Goal: Task Accomplishment & Management: Manage account settings

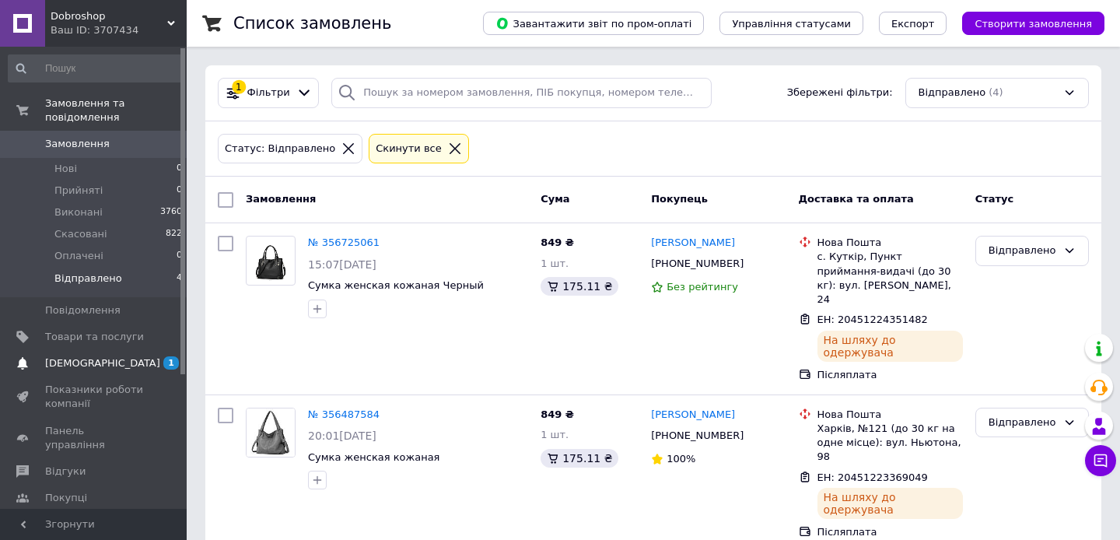
click at [121, 358] on span "[DEMOGRAPHIC_DATA]" at bounding box center [94, 363] width 99 height 14
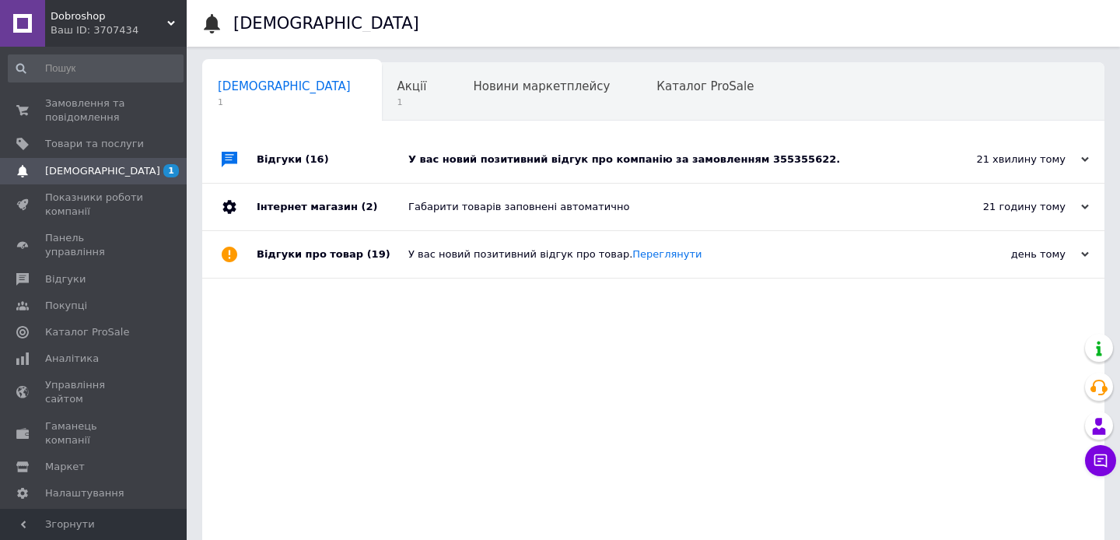
click at [451, 156] on div "У вас новий позитивний відгук про компанію за замовленням 355355622." at bounding box center [670, 159] width 525 height 14
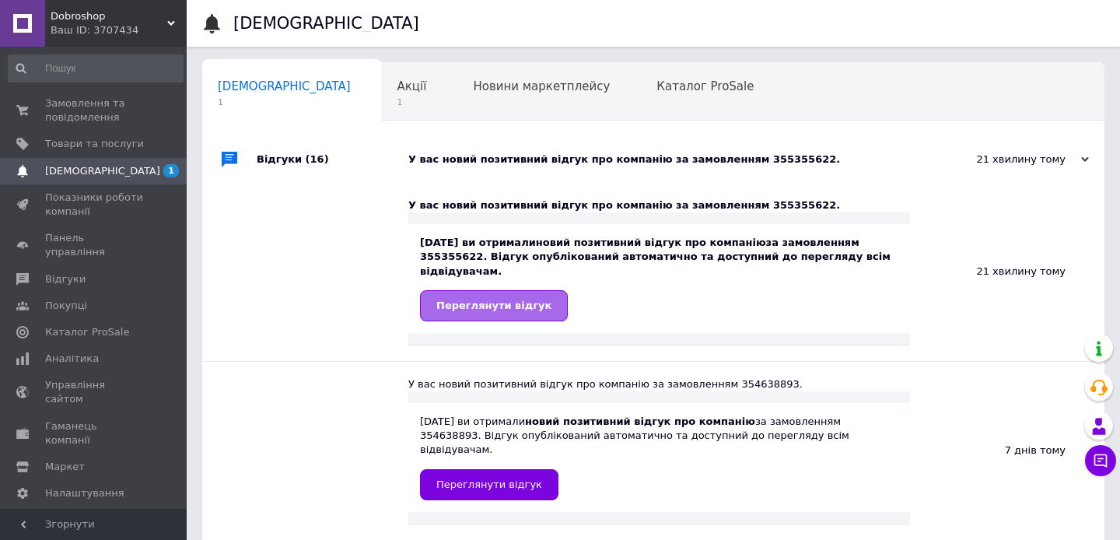
click at [498, 302] on span "Переглянути відгук" at bounding box center [493, 305] width 115 height 12
click at [382, 105] on div "Акції 1" at bounding box center [420, 92] width 76 height 59
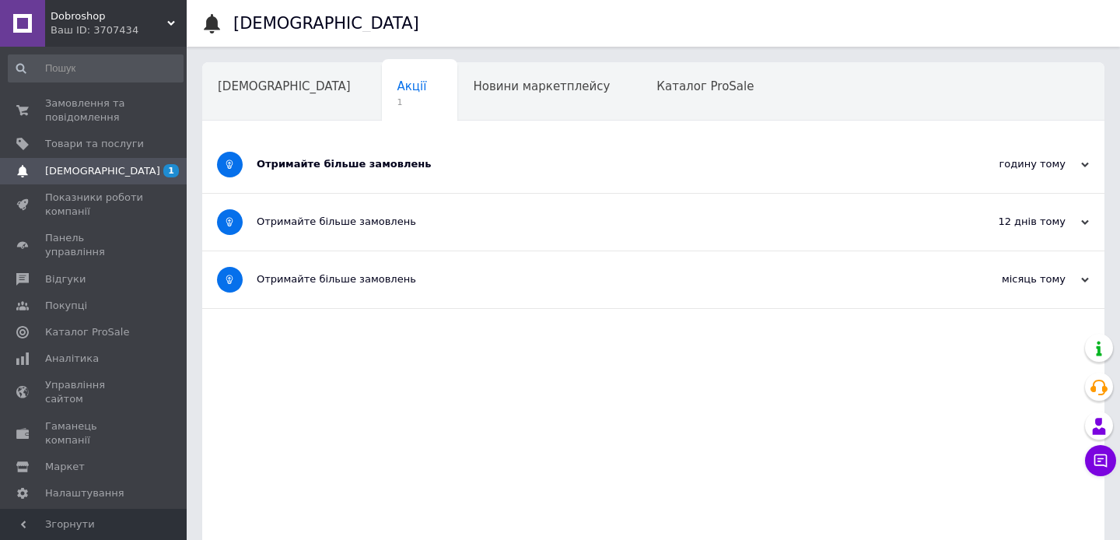
click at [348, 192] on div "Отримайте більше замовлень" at bounding box center [595, 164] width 676 height 57
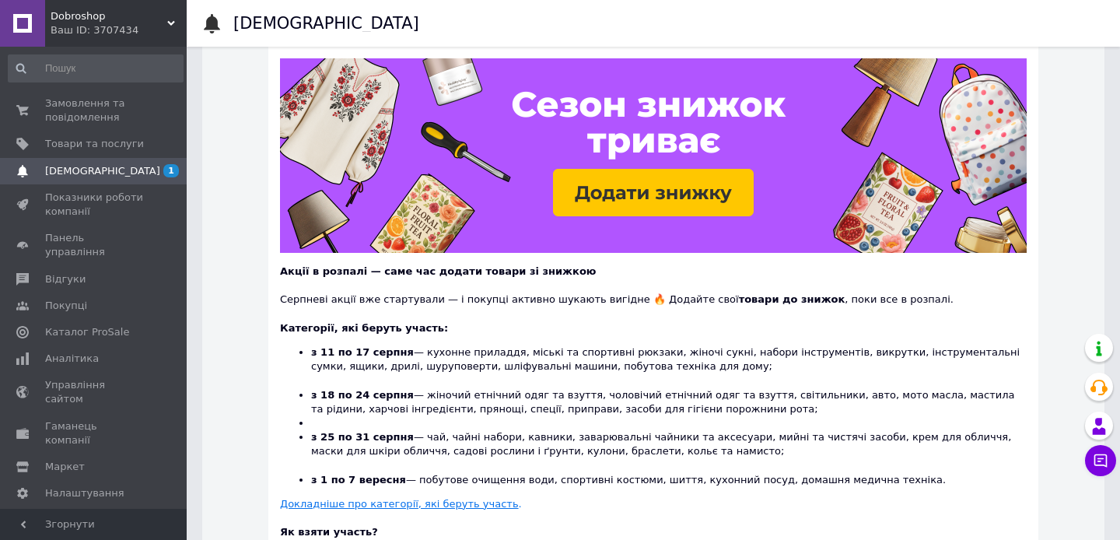
scroll to position [191, 0]
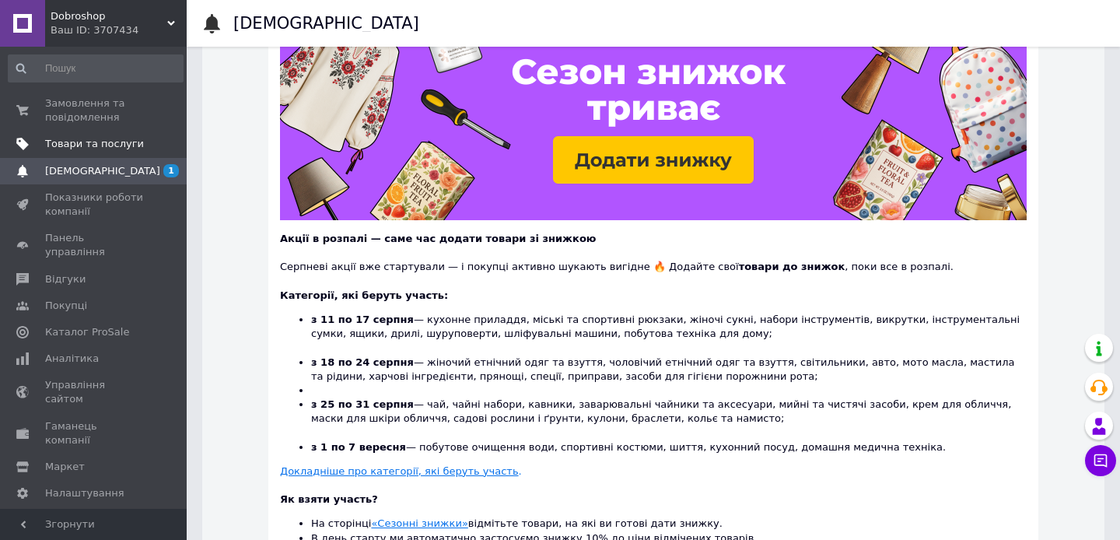
click at [108, 138] on span "Товари та послуги" at bounding box center [94, 144] width 99 height 14
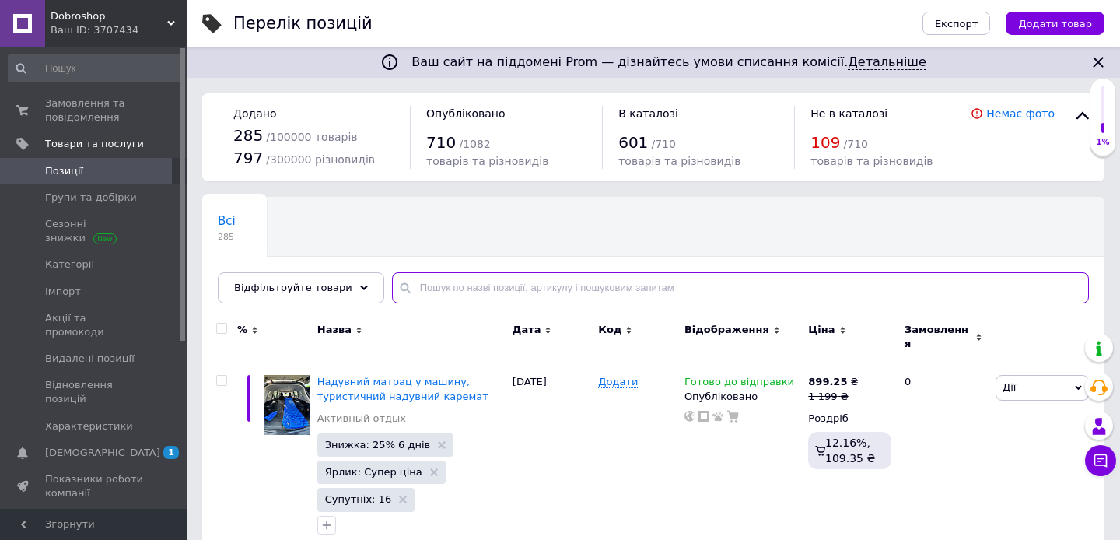
click at [423, 298] on input "text" at bounding box center [740, 287] width 697 height 31
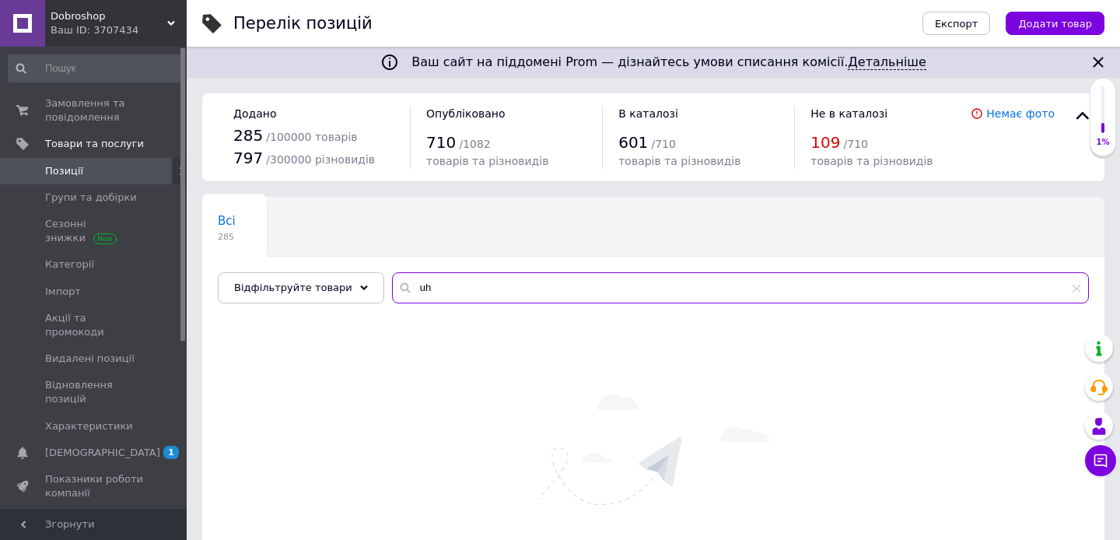
type input "u"
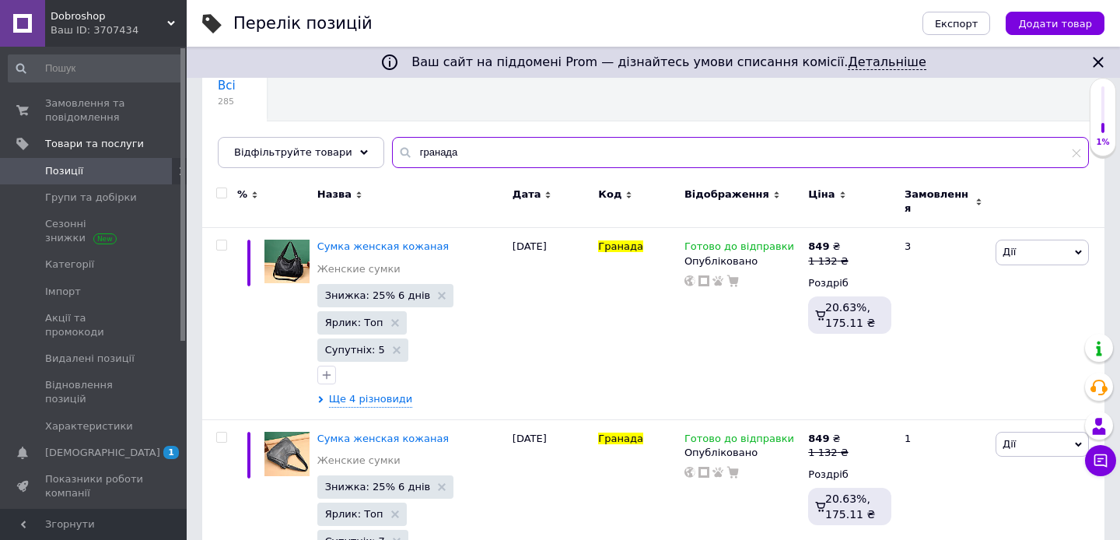
scroll to position [139, 0]
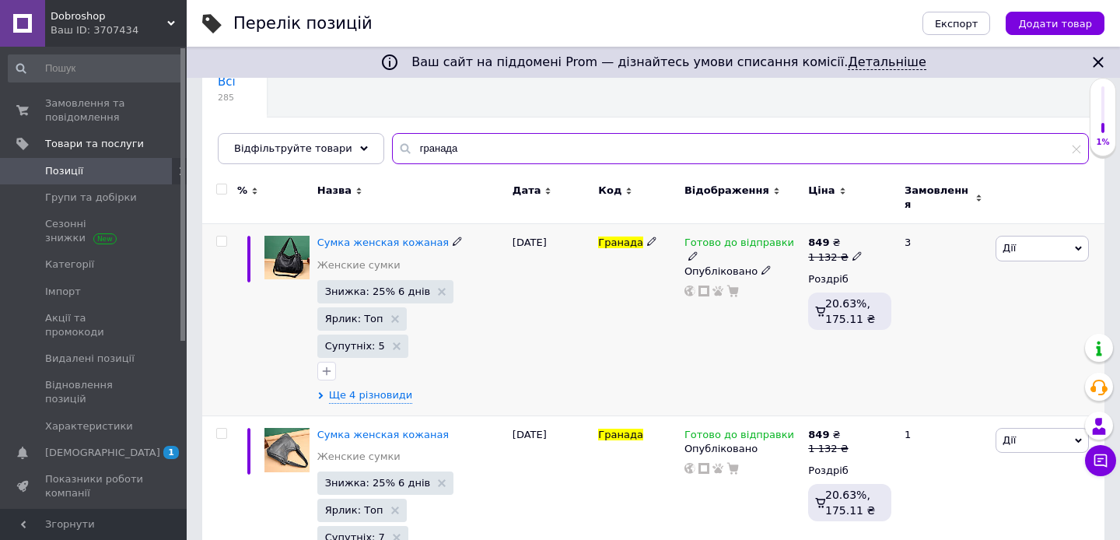
type input "гранада"
click at [1036, 236] on span "Дії" at bounding box center [1041, 248] width 93 height 25
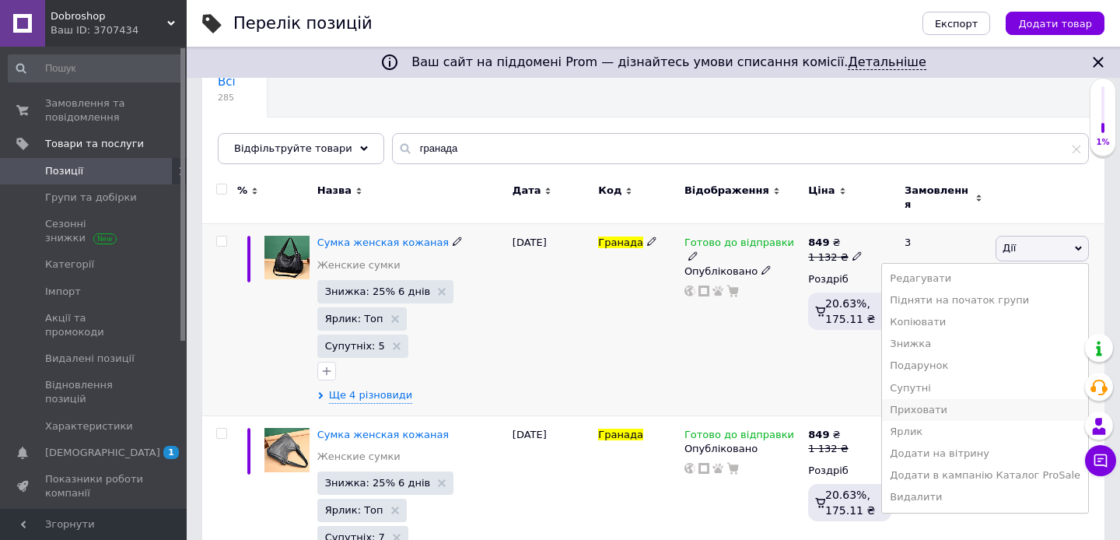
click at [931, 399] on li "Приховати" at bounding box center [985, 410] width 206 height 22
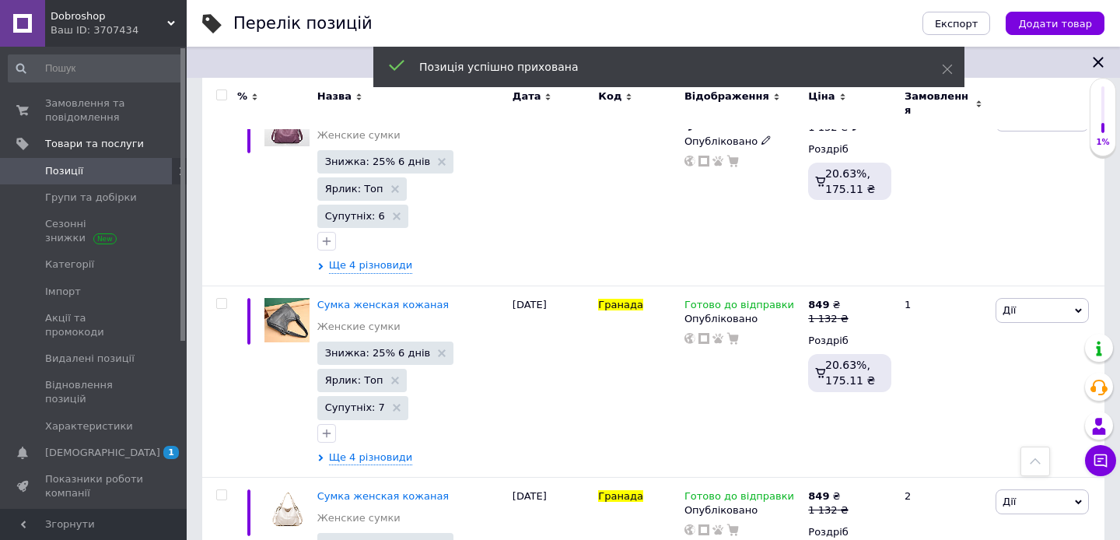
scroll to position [471, 0]
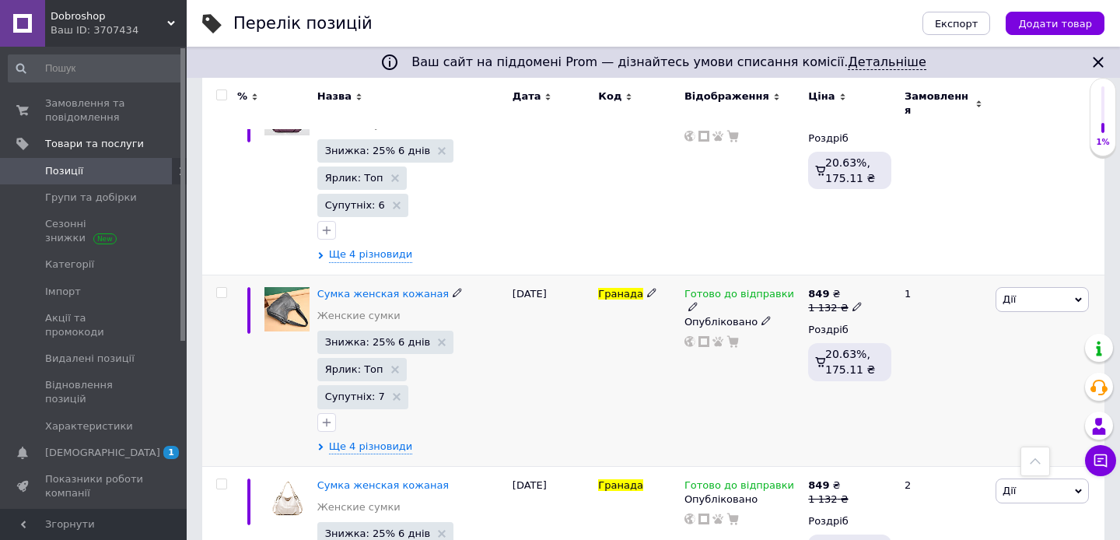
click at [1013, 287] on span "Дії" at bounding box center [1041, 299] width 93 height 25
click at [1000, 449] on li "Приховати" at bounding box center [985, 460] width 206 height 22
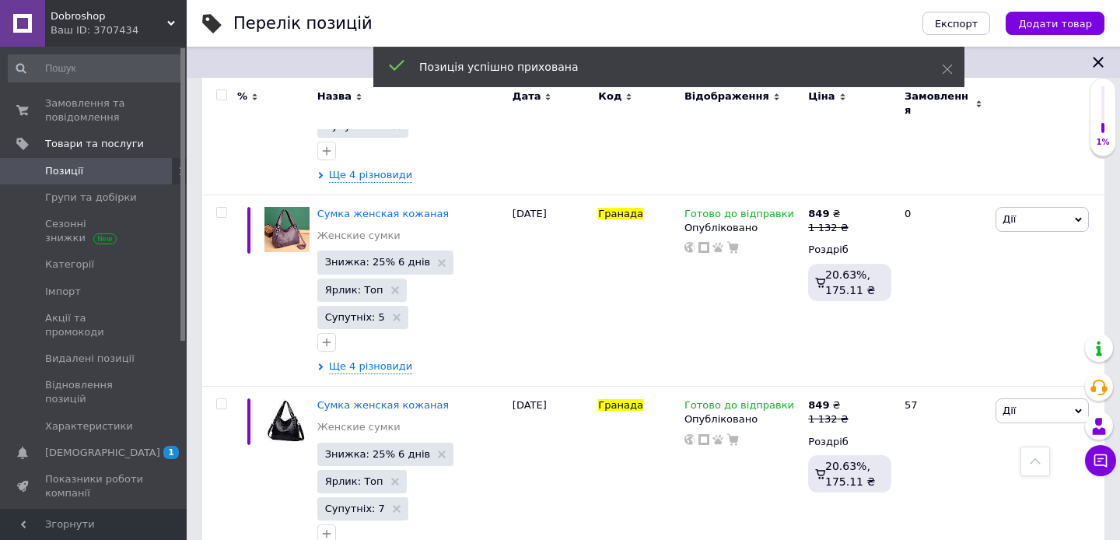
scroll to position [1473, 0]
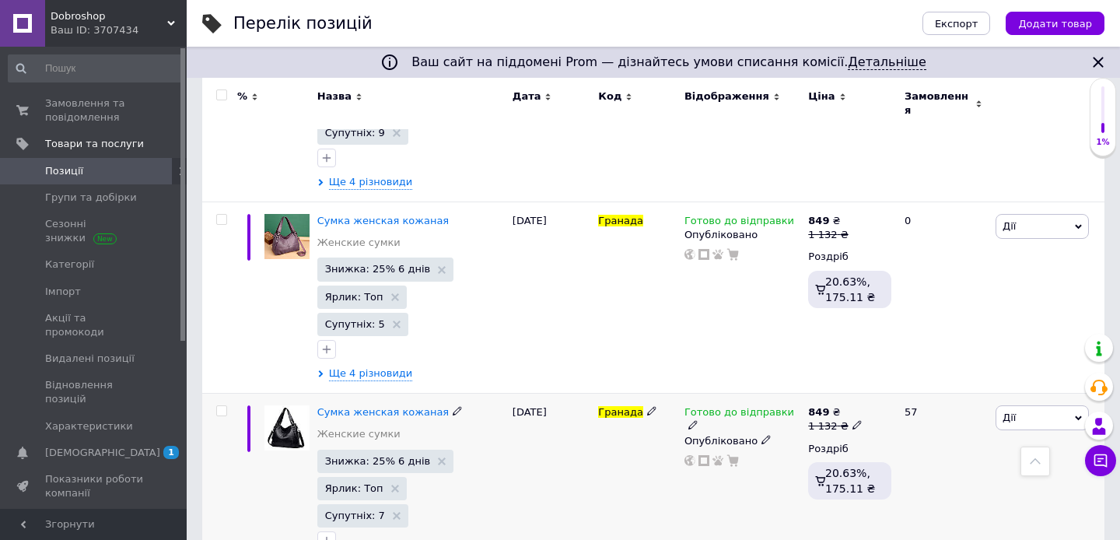
click at [1045, 405] on span "Дії" at bounding box center [1041, 417] width 93 height 25
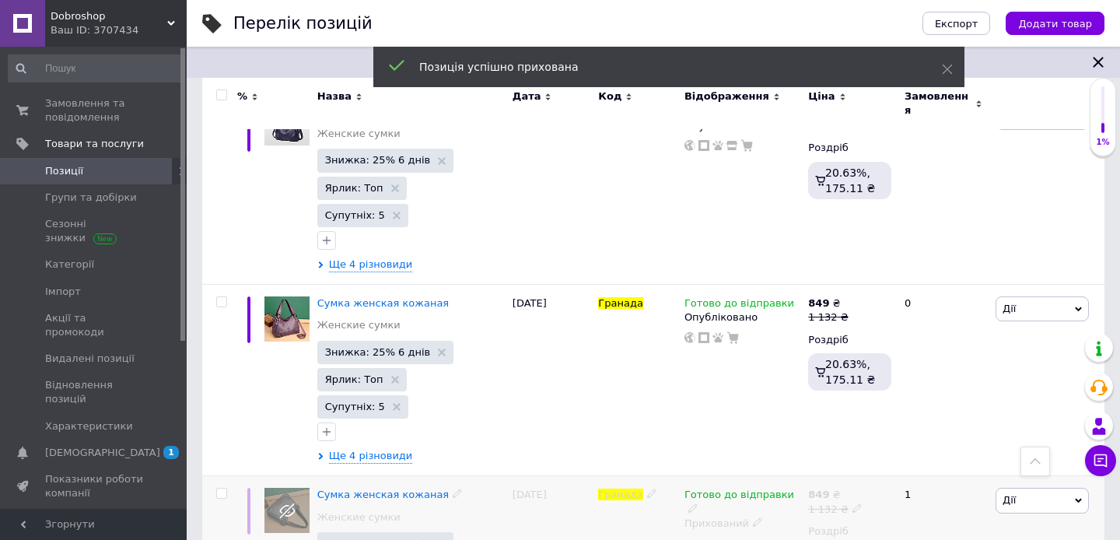
scroll to position [1562, 0]
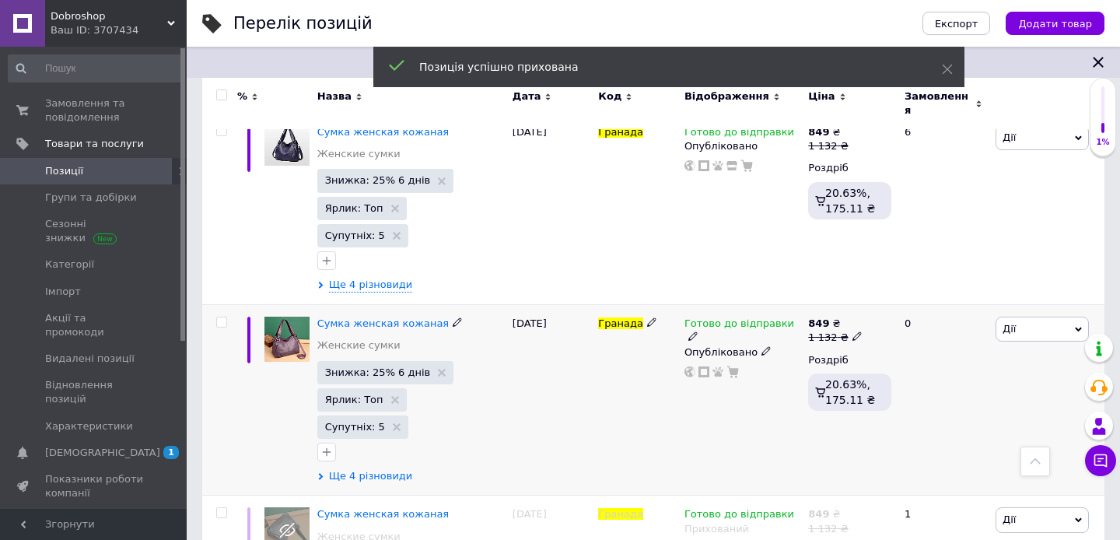
click at [391, 469] on span "Ще 4 різновиди" at bounding box center [371, 476] width 84 height 14
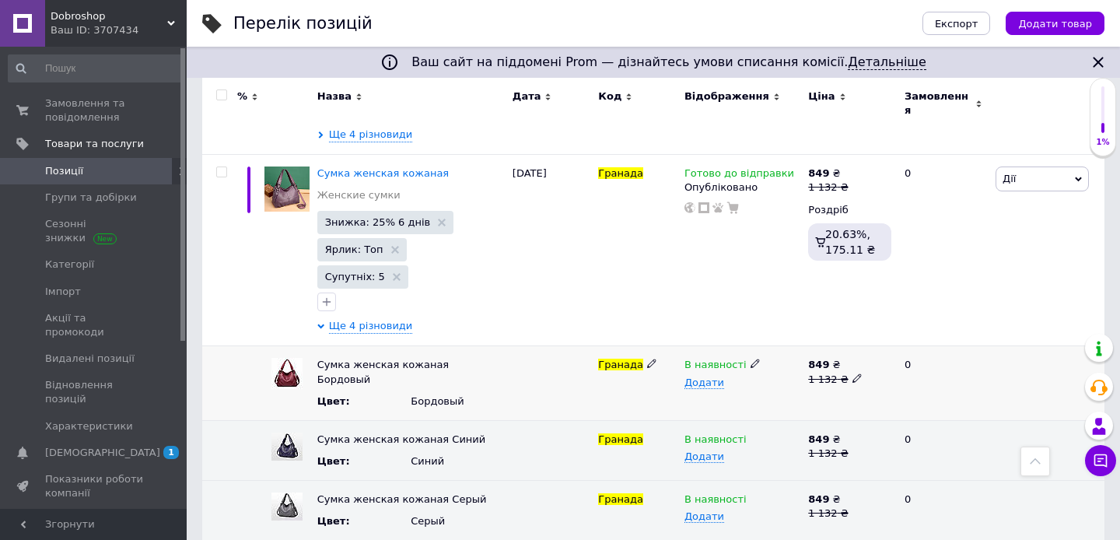
scroll to position [1729, 0]
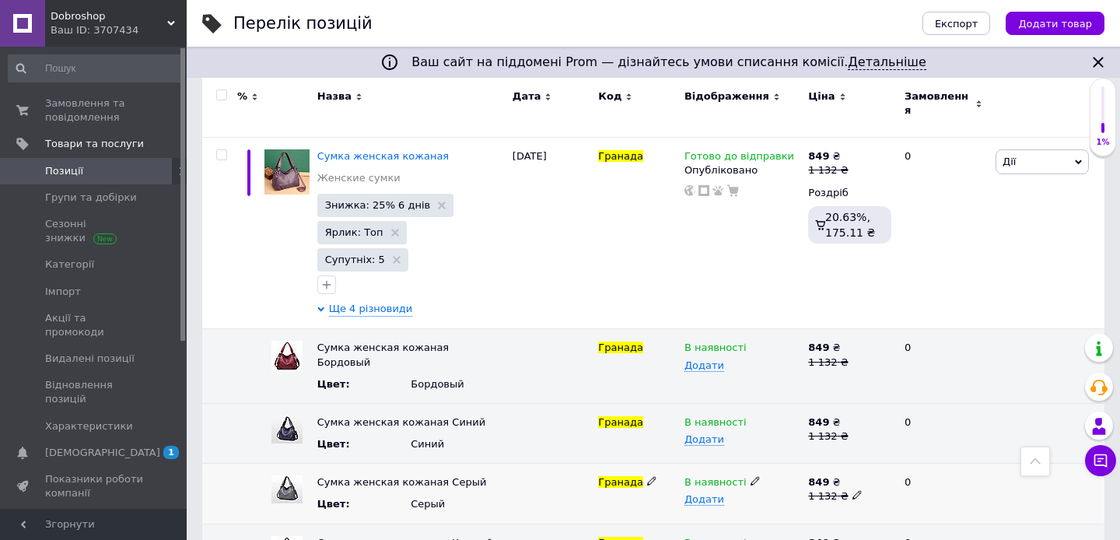
click at [751, 477] on use at bounding box center [754, 481] width 9 height 9
click at [785, 501] on li "Немає в наявності" at bounding box center [738, 512] width 121 height 22
click at [743, 536] on div "В наявності" at bounding box center [742, 543] width 116 height 14
click at [745, 530] on span "В наявності" at bounding box center [738, 542] width 123 height 25
click at [750, 537] on use at bounding box center [754, 541] width 9 height 9
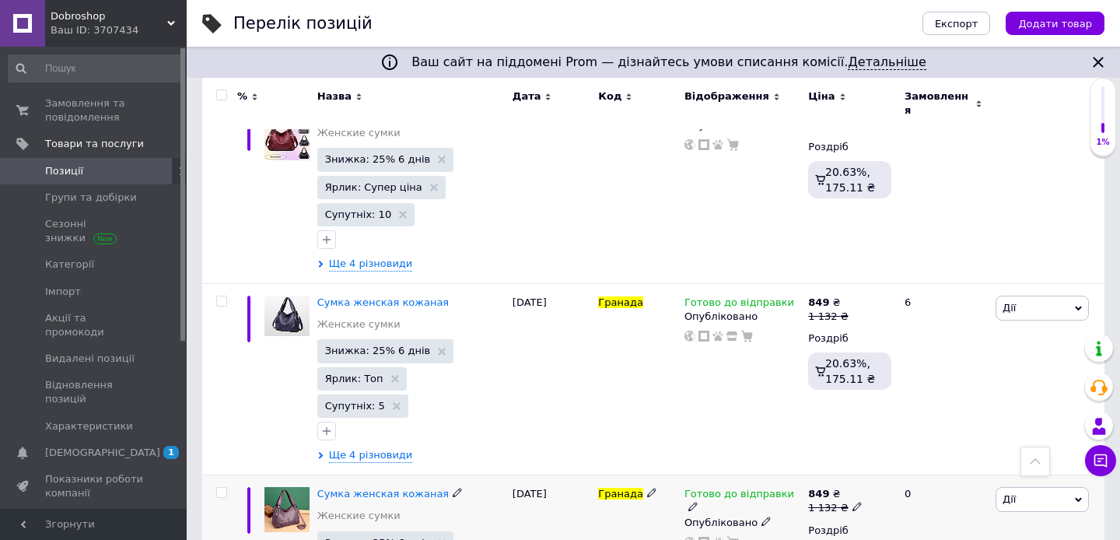
scroll to position [1389, 0]
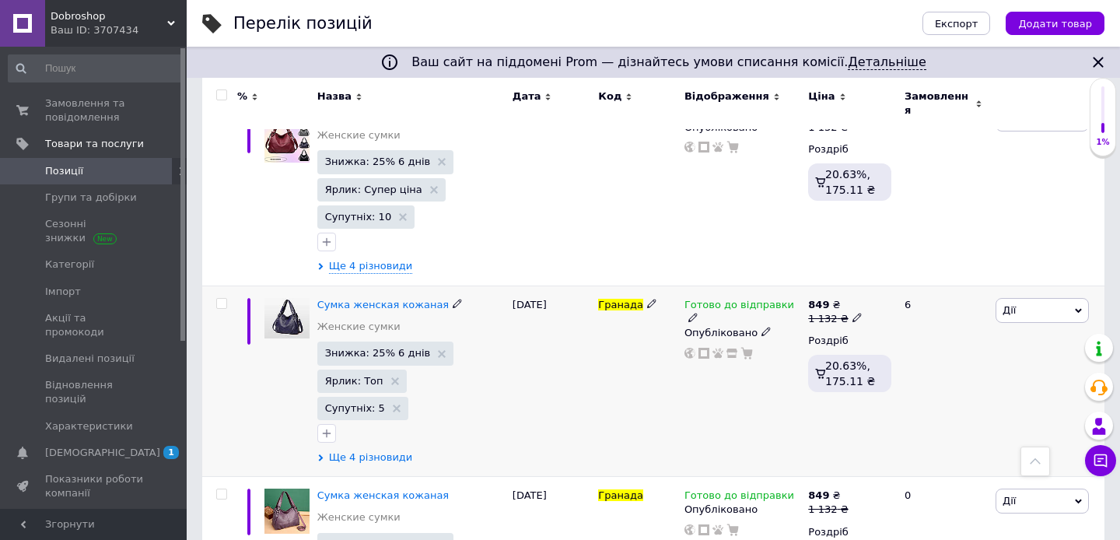
click at [390, 450] on span "Ще 4 різновиди" at bounding box center [371, 457] width 84 height 14
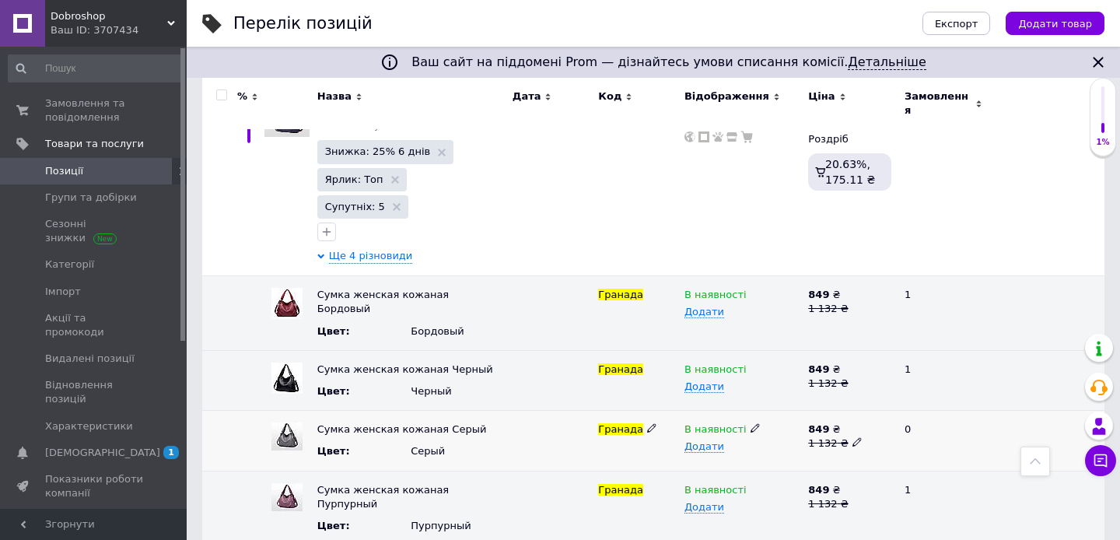
scroll to position [1585, 0]
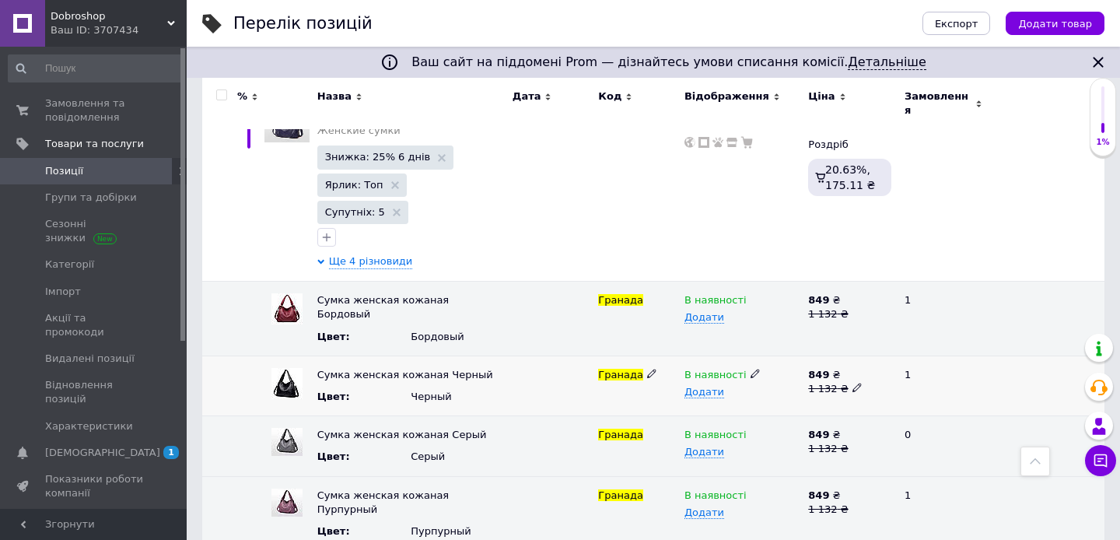
click at [750, 369] on icon at bounding box center [754, 373] width 9 height 9
click at [758, 393] on li "Немає в наявності" at bounding box center [738, 404] width 121 height 22
click at [750, 429] on use at bounding box center [754, 433] width 9 height 9
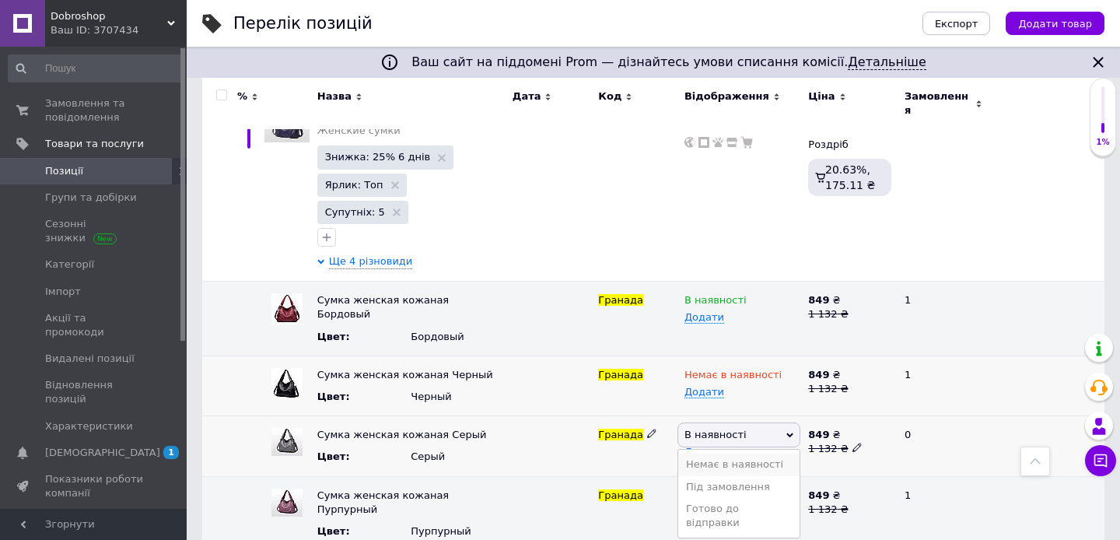
click at [753, 453] on li "Немає в наявності" at bounding box center [738, 464] width 121 height 22
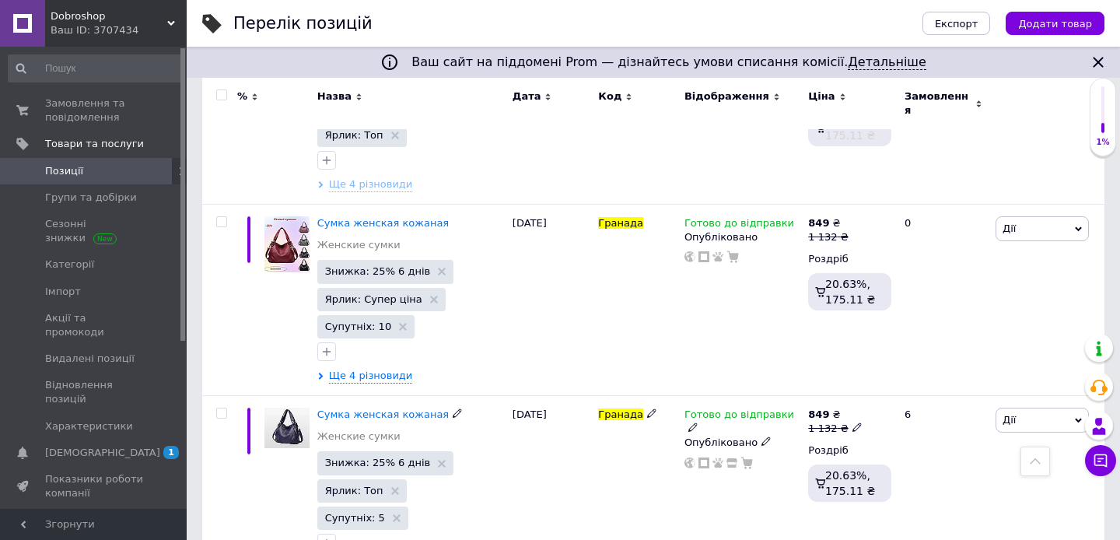
scroll to position [1265, 0]
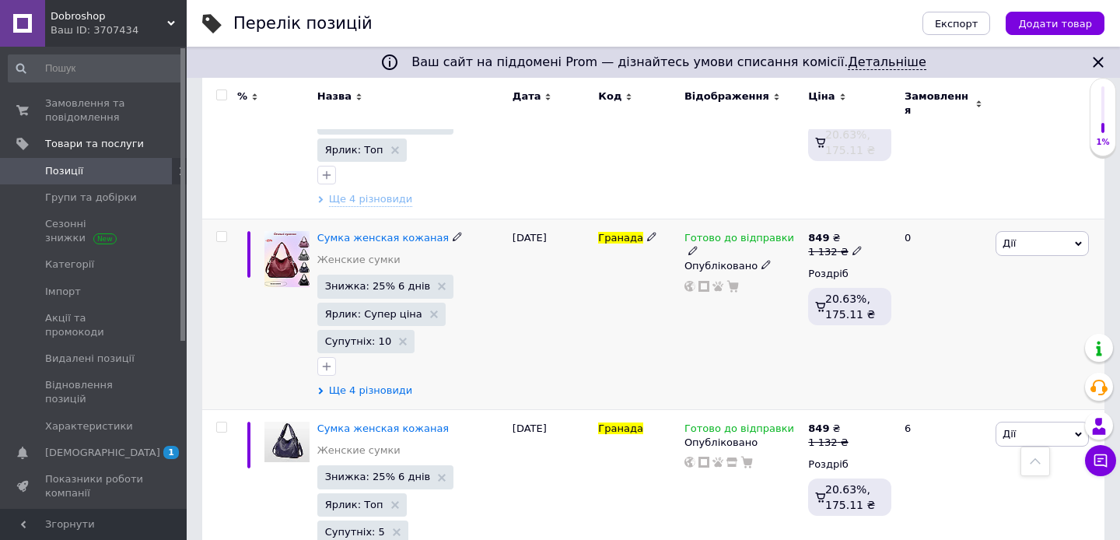
click at [375, 383] on span "Ще 4 різновиди" at bounding box center [371, 390] width 84 height 14
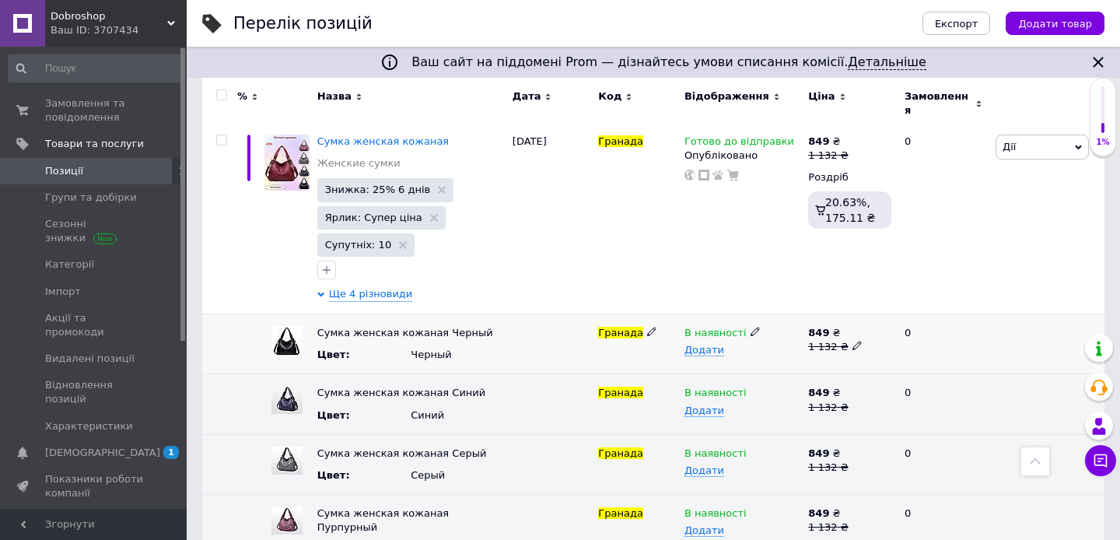
scroll to position [1398, 0]
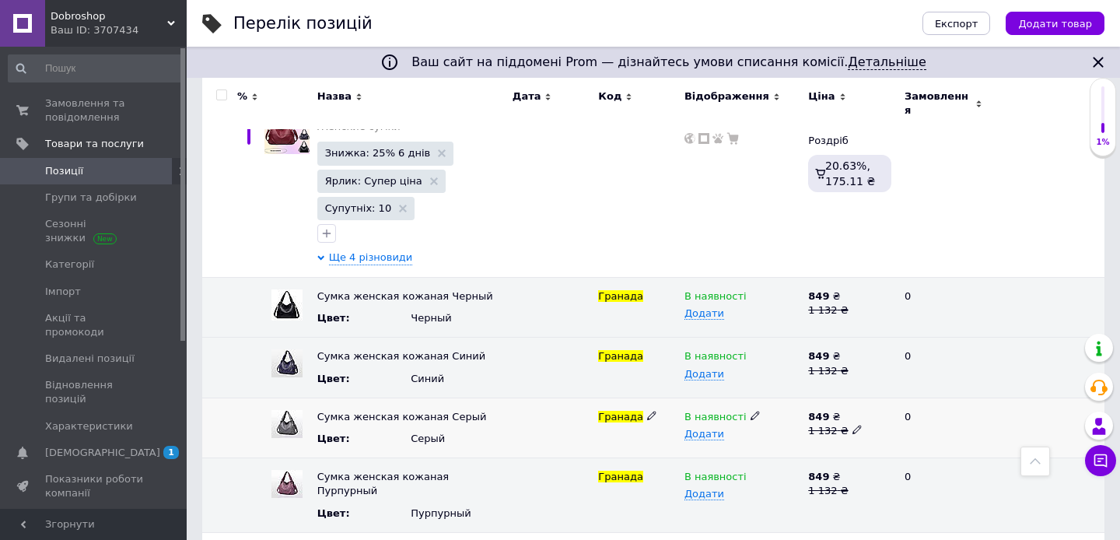
click at [750, 411] on use at bounding box center [754, 415] width 9 height 9
click at [764, 435] on li "Немає в наявності" at bounding box center [738, 446] width 121 height 22
click at [757, 289] on div "В наявності" at bounding box center [742, 296] width 116 height 14
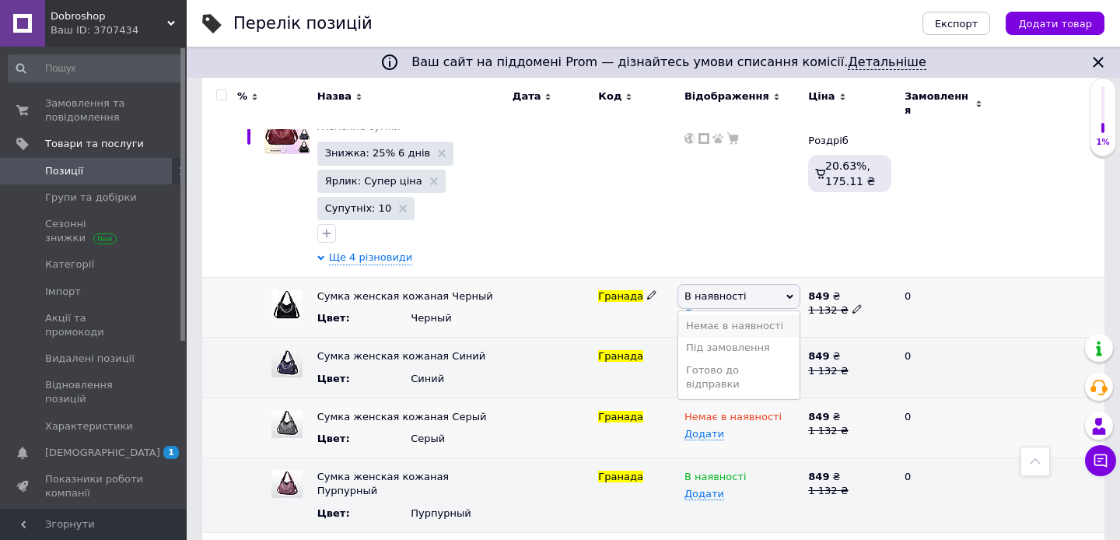
click at [752, 315] on li "Немає в наявності" at bounding box center [738, 326] width 121 height 22
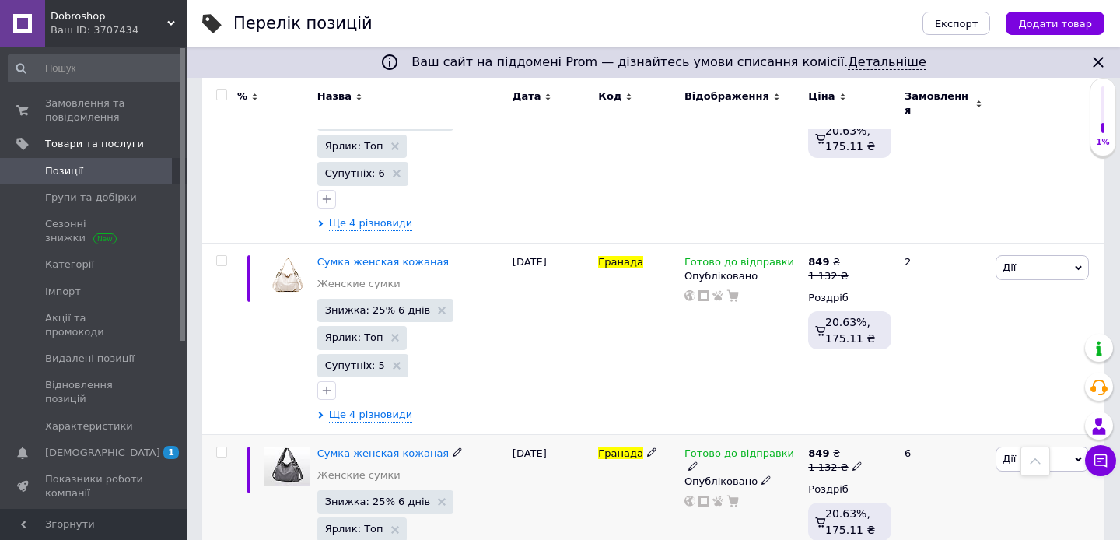
scroll to position [708, 0]
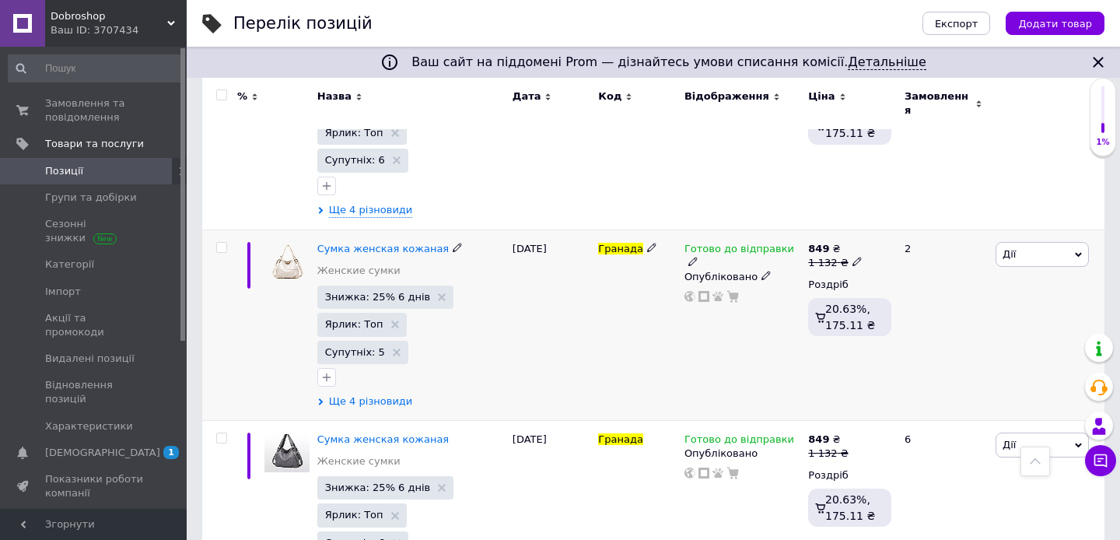
click at [376, 394] on span "Ще 4 різновиди" at bounding box center [371, 401] width 84 height 14
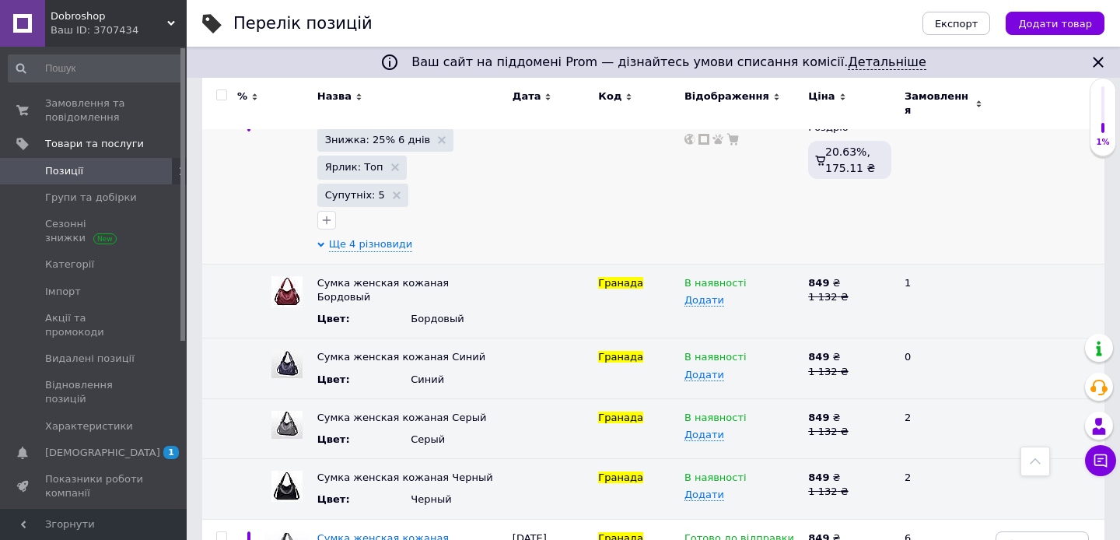
scroll to position [883, 0]
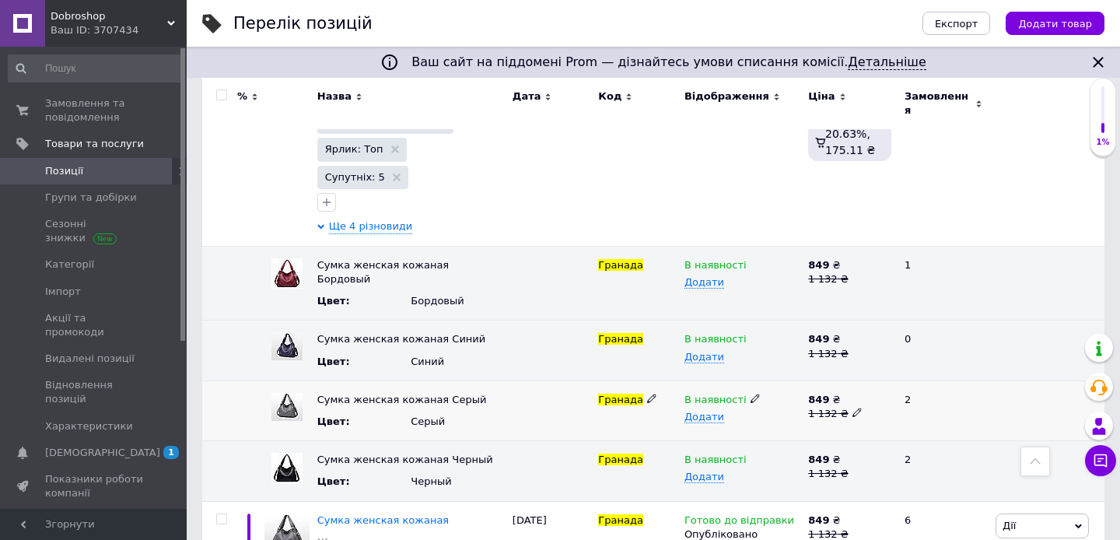
click at [750, 394] on use at bounding box center [754, 398] width 9 height 9
click at [768, 418] on li "Немає в наявності" at bounding box center [738, 429] width 121 height 22
click at [750, 453] on icon at bounding box center [754, 457] width 9 height 9
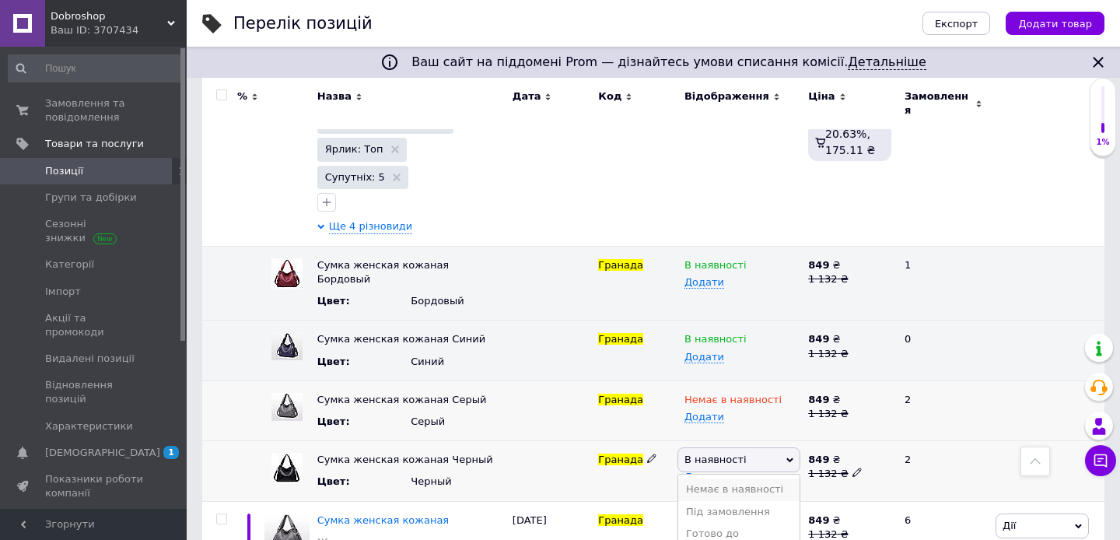
click at [748, 478] on li "Немає в наявності" at bounding box center [738, 489] width 121 height 22
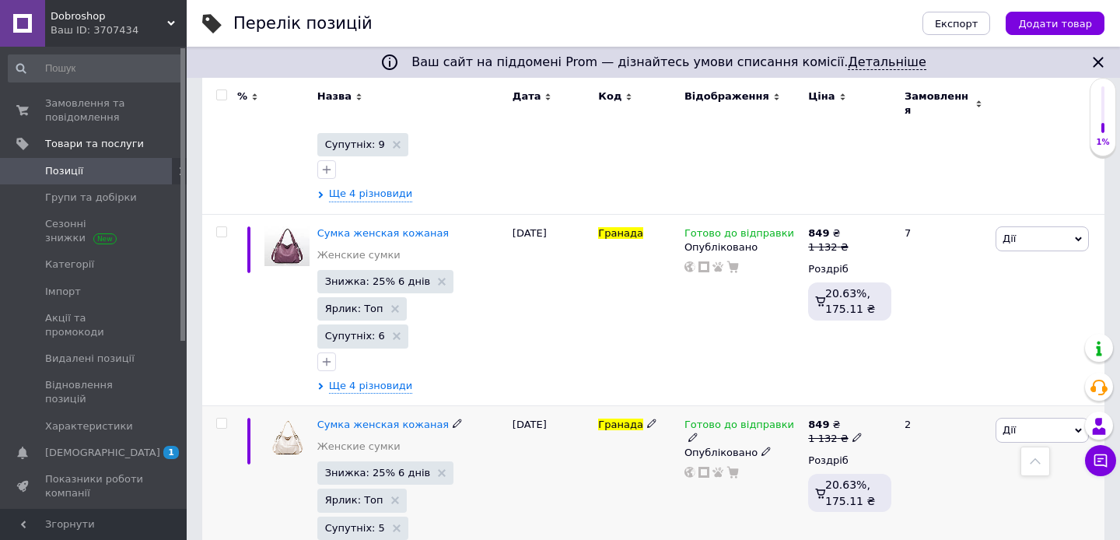
scroll to position [529, 0]
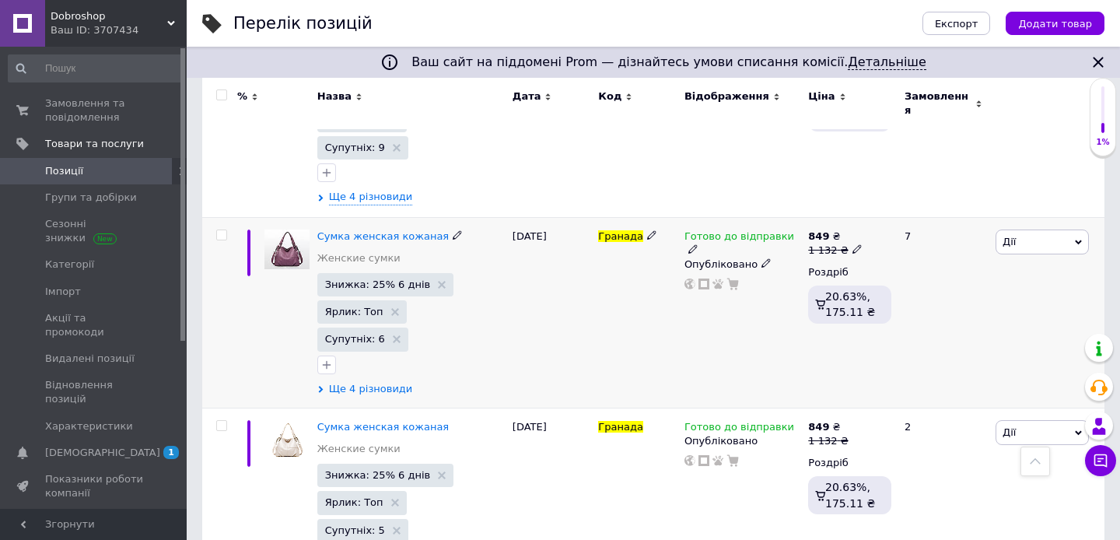
click at [383, 382] on span "Ще 4 різновиди" at bounding box center [371, 389] width 84 height 14
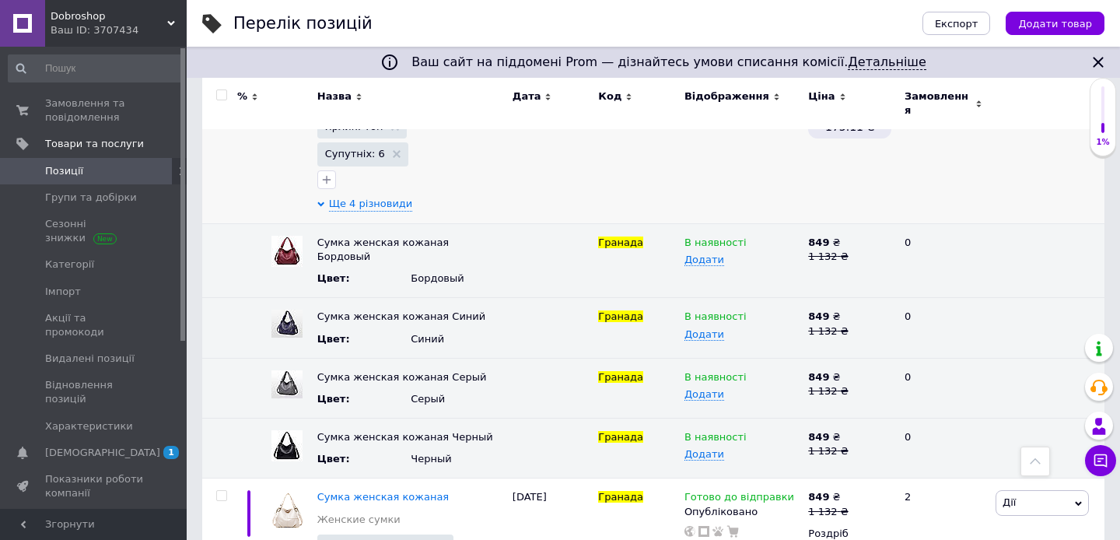
scroll to position [728, 0]
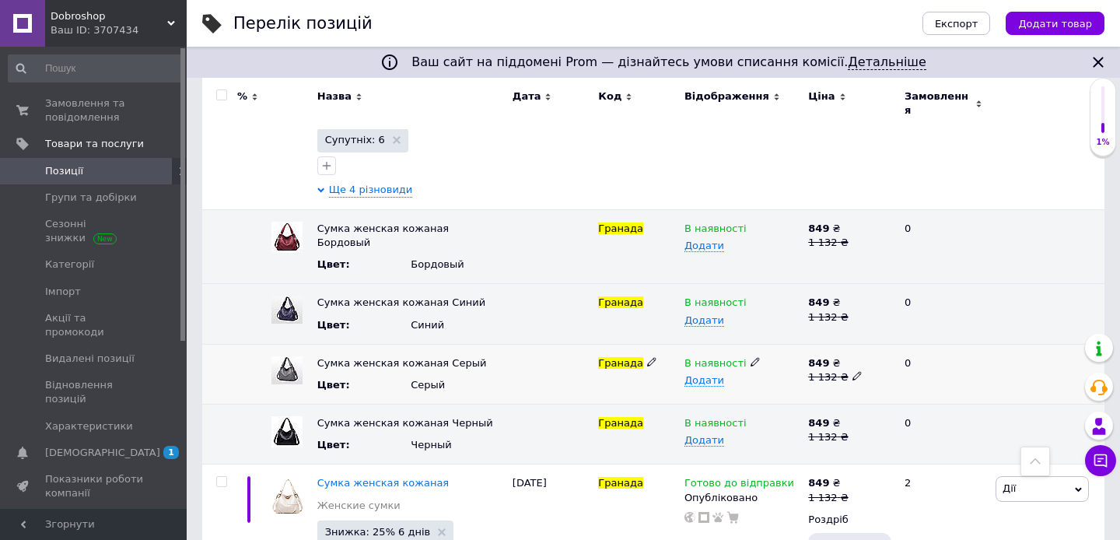
click at [750, 357] on icon at bounding box center [754, 361] width 9 height 9
click at [753, 382] on li "Немає в наявності" at bounding box center [738, 393] width 121 height 22
click at [750, 417] on icon at bounding box center [754, 421] width 9 height 9
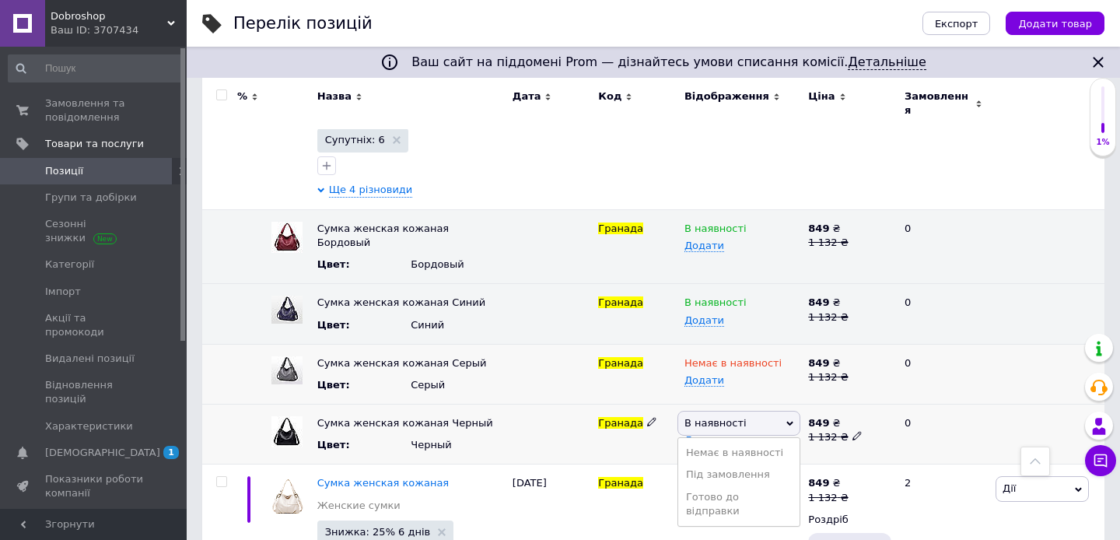
click at [766, 442] on li "Немає в наявності" at bounding box center [738, 453] width 121 height 22
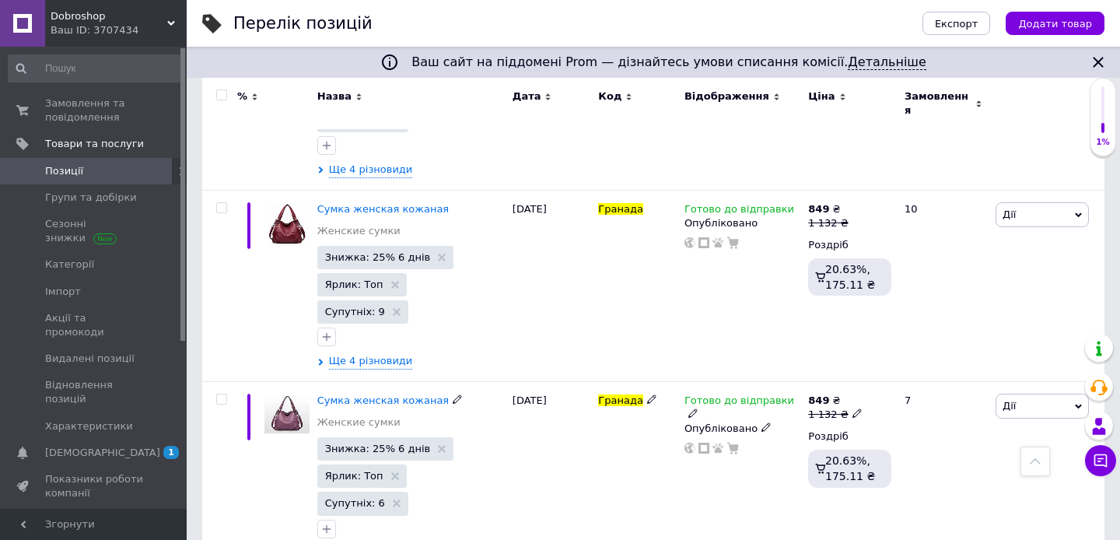
scroll to position [365, 0]
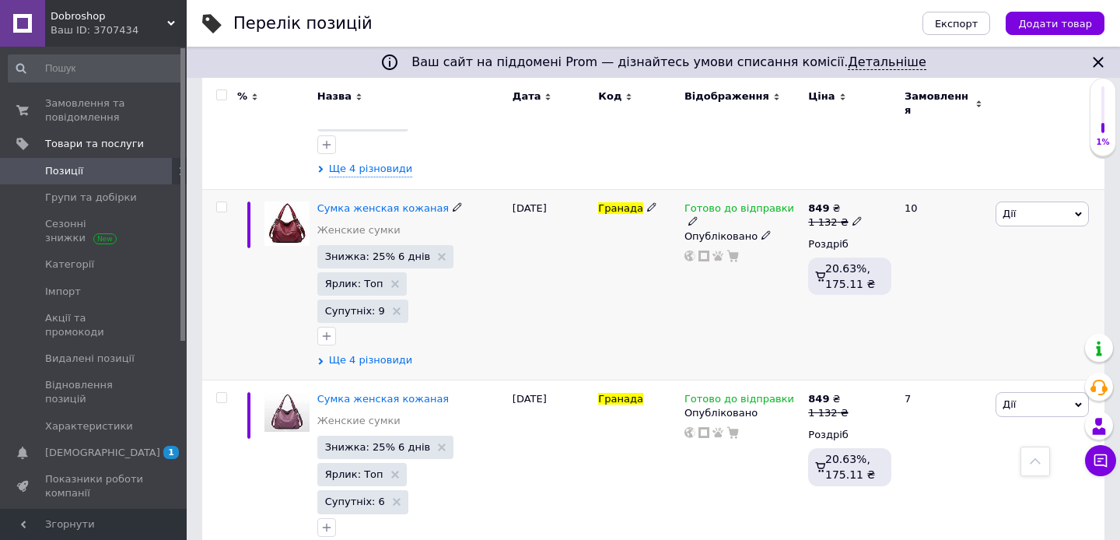
click at [336, 353] on span "Ще 4 різновиди" at bounding box center [371, 360] width 84 height 14
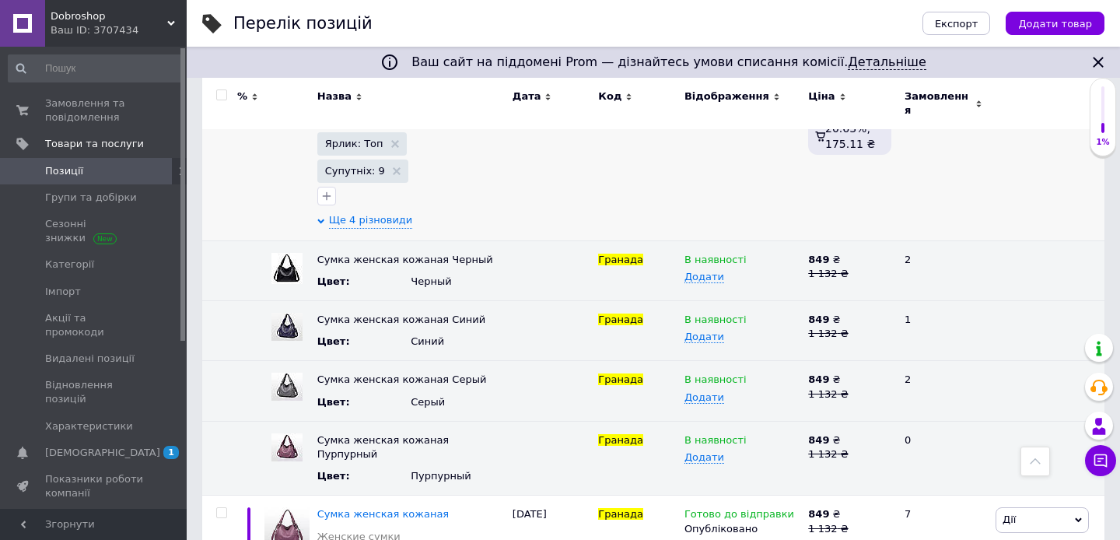
scroll to position [520, 0]
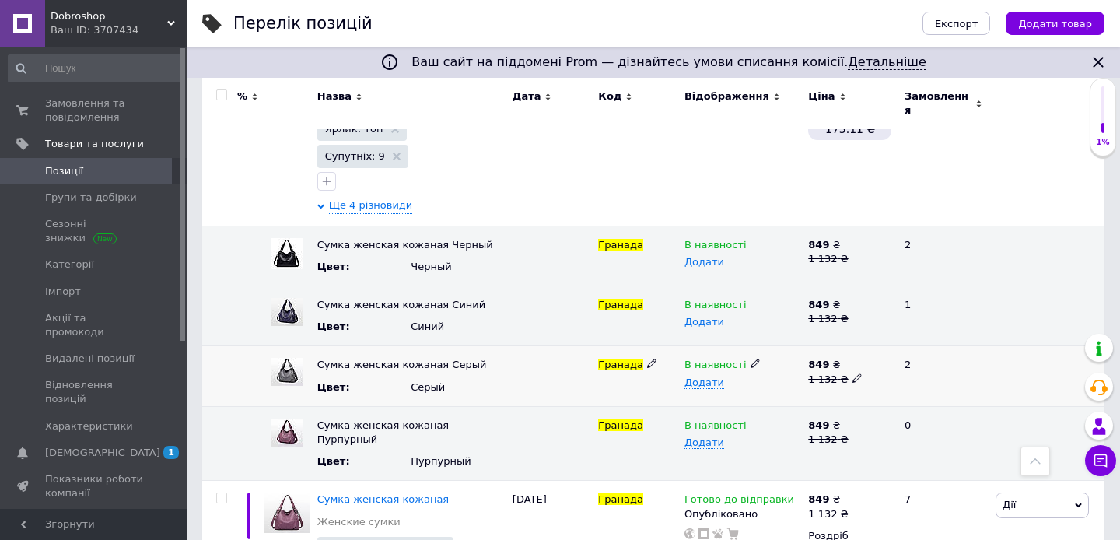
click at [750, 358] on icon at bounding box center [754, 362] width 9 height 9
click at [765, 384] on li "Немає в наявності" at bounding box center [738, 395] width 121 height 22
click at [751, 237] on span at bounding box center [754, 242] width 9 height 11
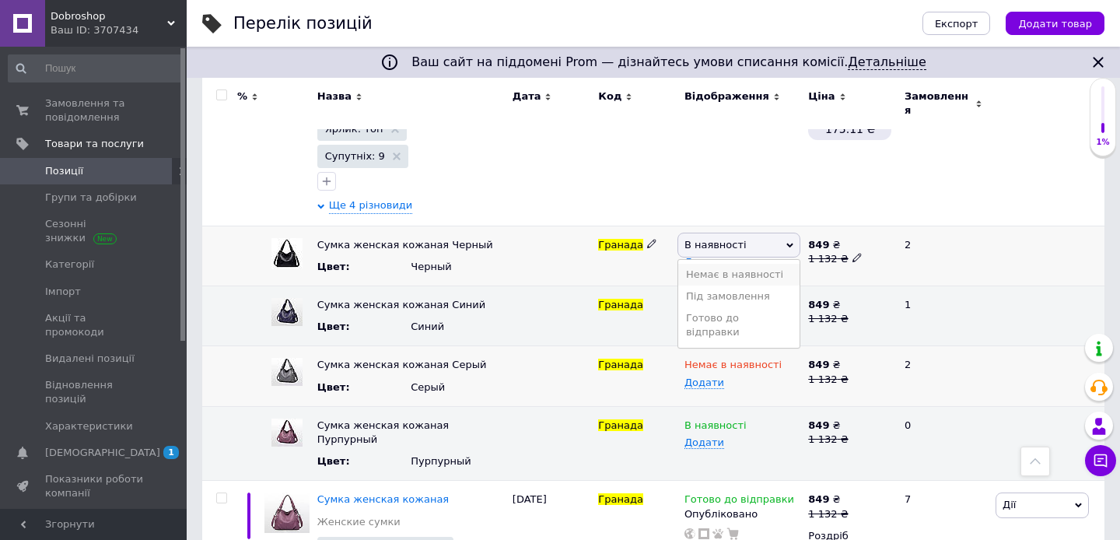
click at [750, 264] on li "Немає в наявності" at bounding box center [738, 275] width 121 height 22
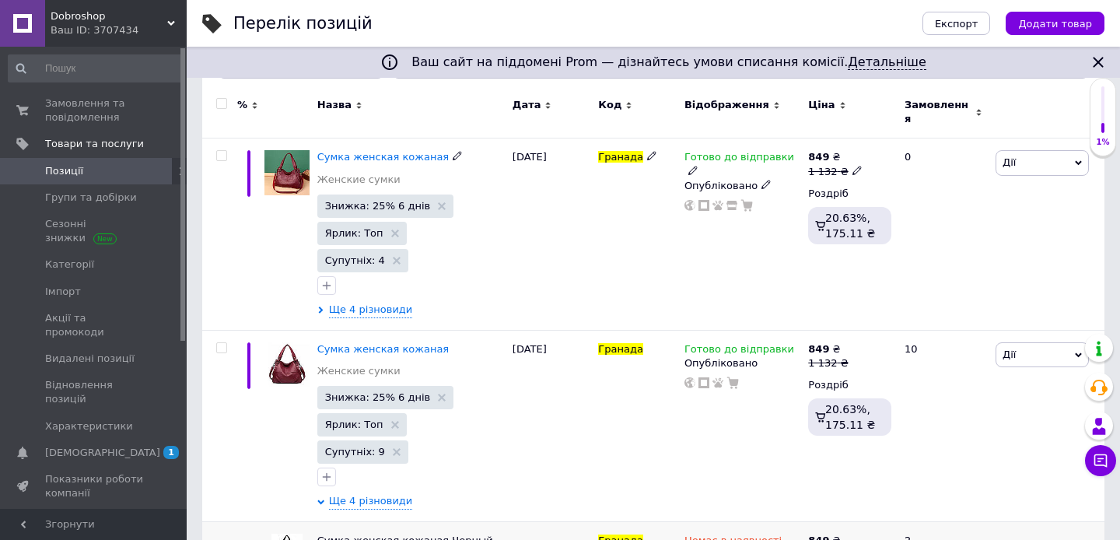
scroll to position [190, 0]
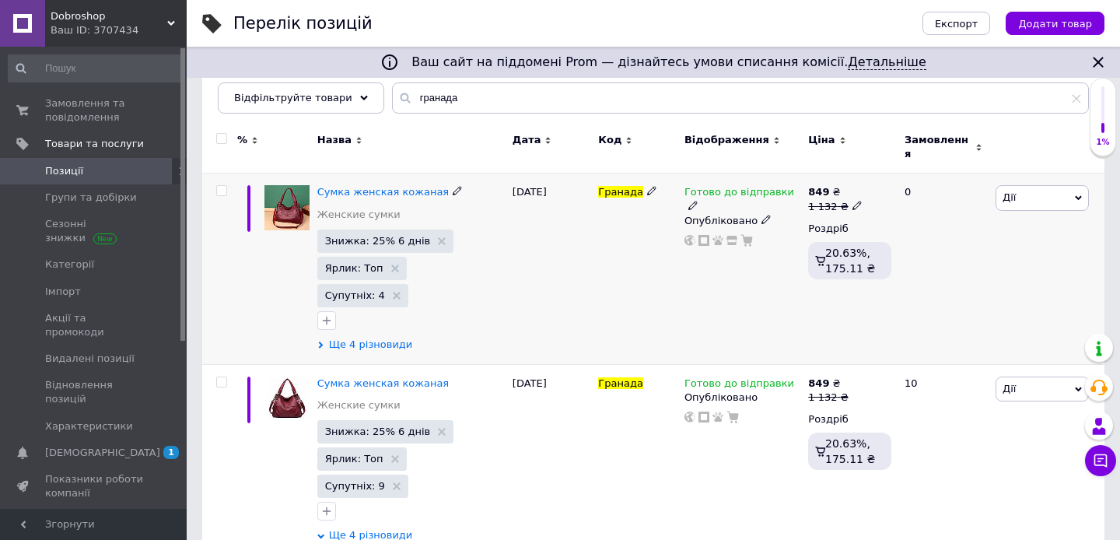
click at [381, 337] on span "Ще 4 різновиди" at bounding box center [371, 344] width 84 height 14
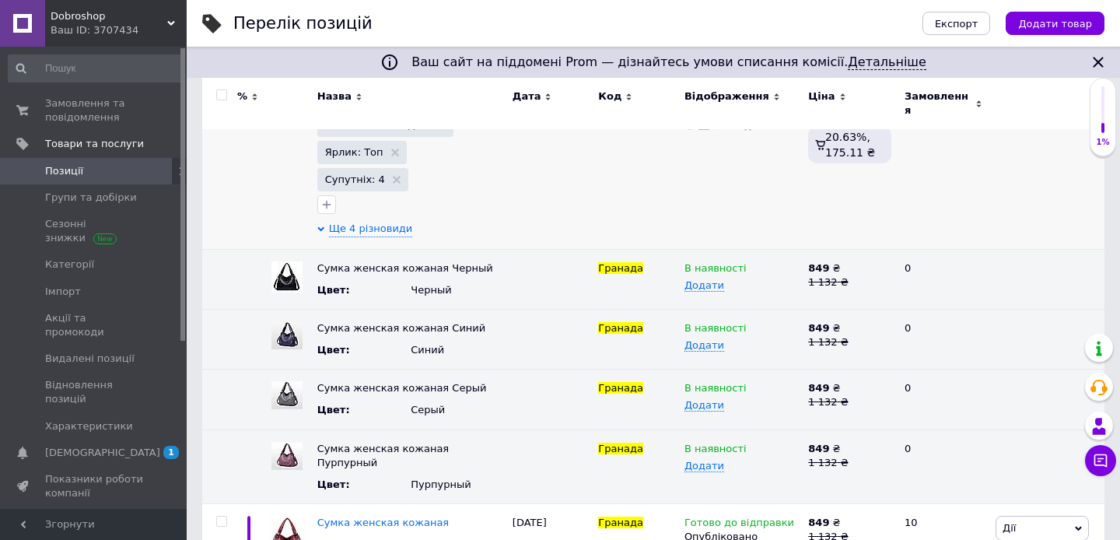
scroll to position [308, 0]
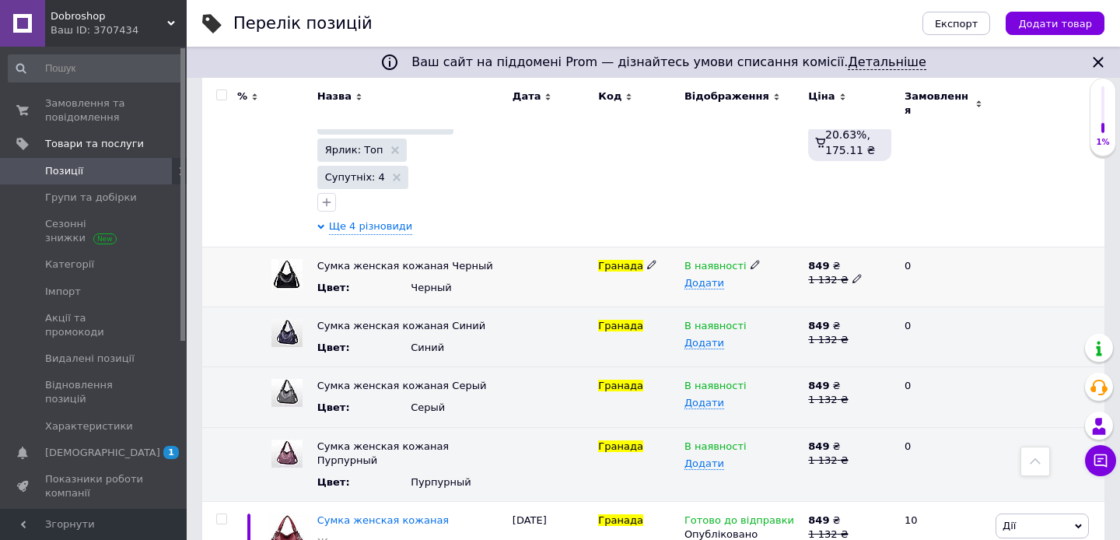
click at [750, 260] on icon at bounding box center [754, 264] width 9 height 9
click at [744, 285] on li "Немає в наявності" at bounding box center [738, 296] width 121 height 22
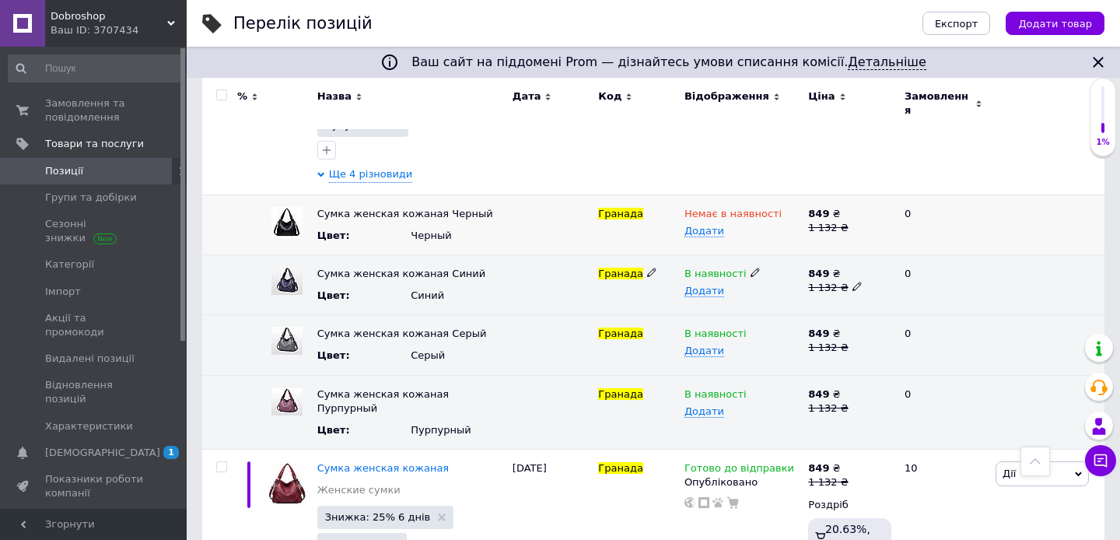
scroll to position [362, 0]
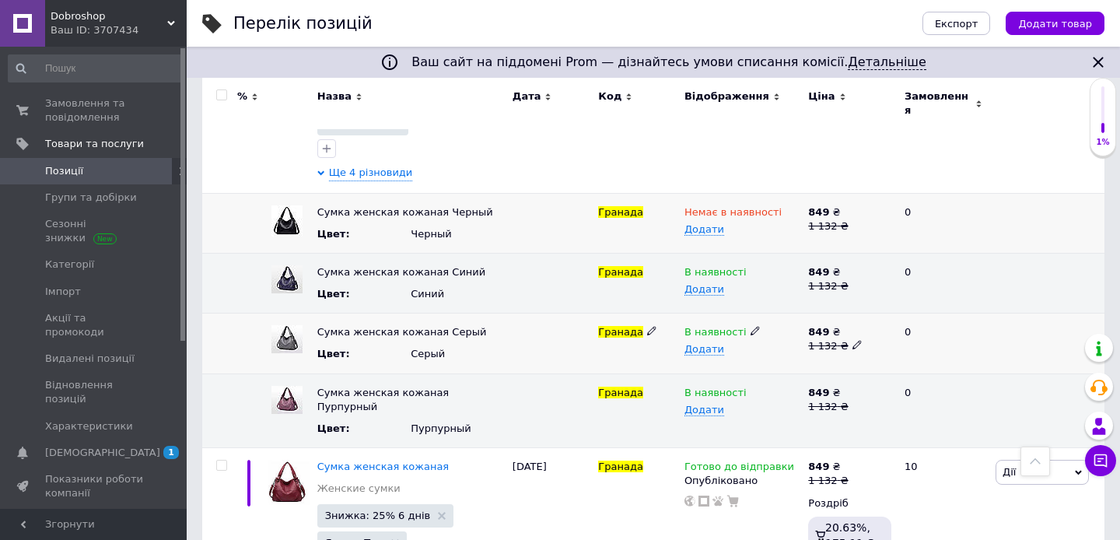
click at [750, 326] on icon at bounding box center [754, 330] width 9 height 9
click at [767, 351] on li "Немає в наявності" at bounding box center [738, 362] width 121 height 22
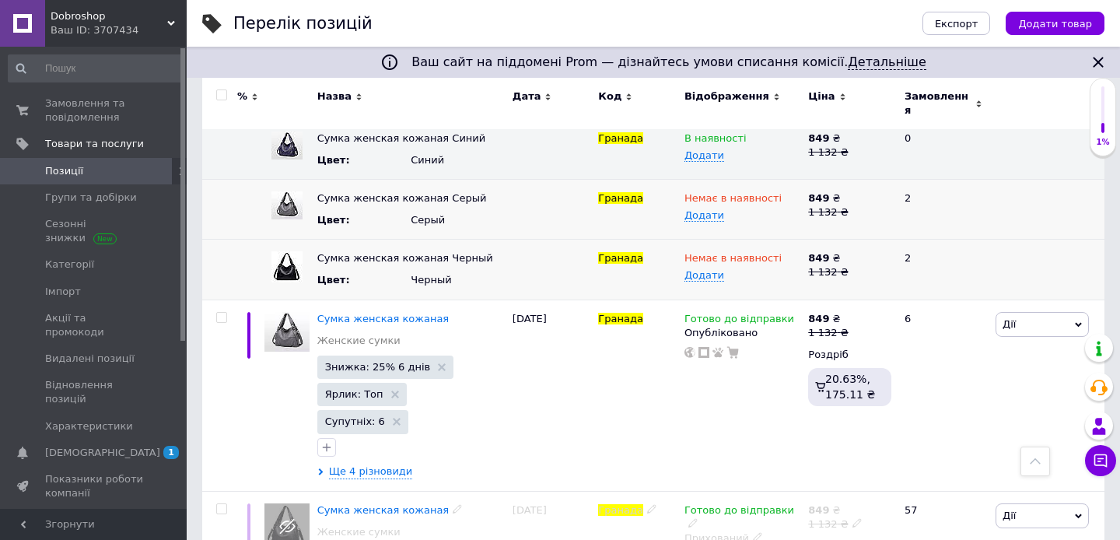
scroll to position [1844, 0]
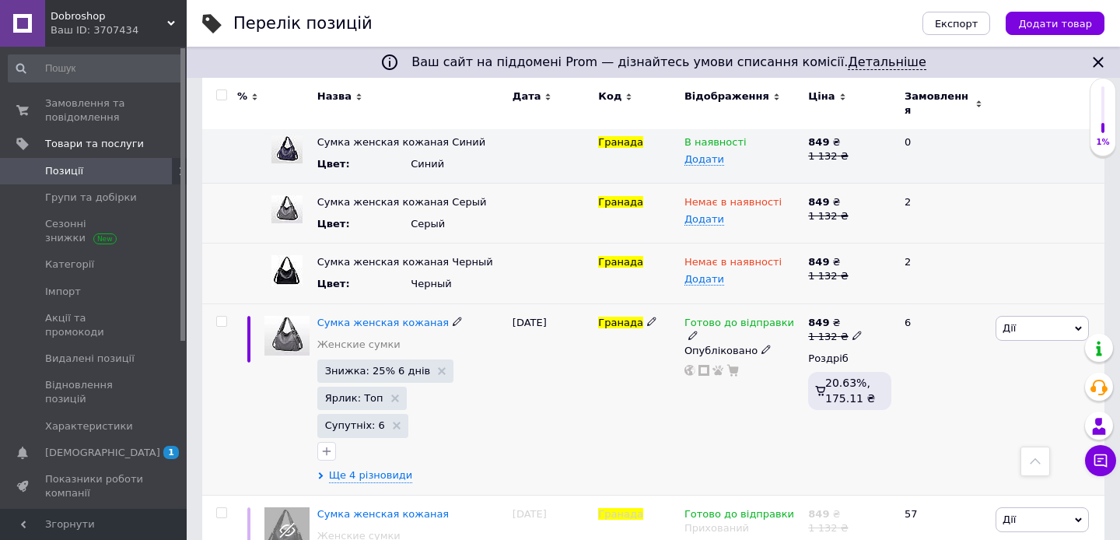
click at [1072, 316] on span "Дії" at bounding box center [1041, 328] width 93 height 25
click at [949, 478] on li "Приховати" at bounding box center [985, 489] width 206 height 22
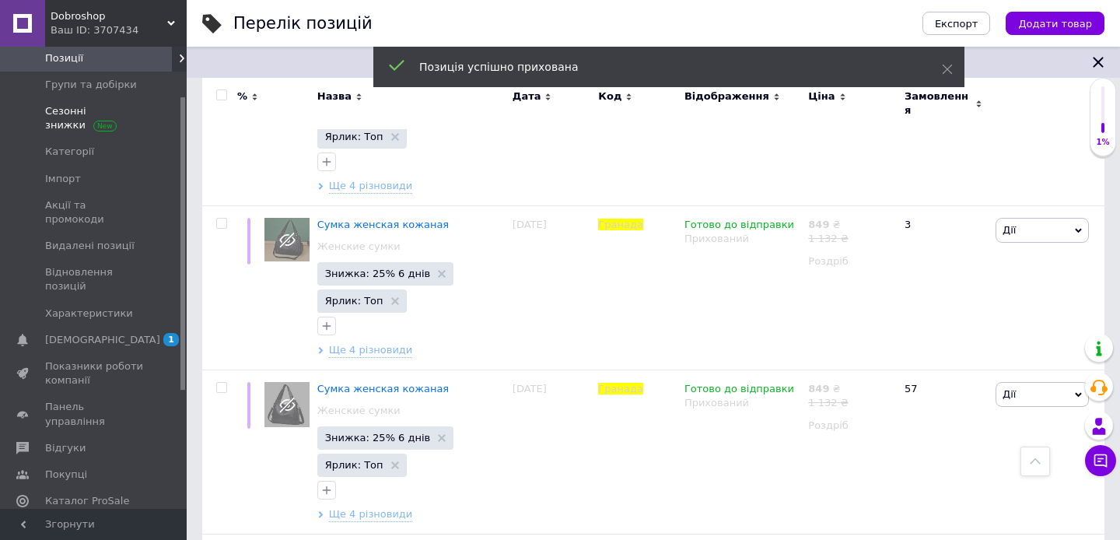
scroll to position [114, 0]
click at [102, 325] on link "[DEMOGRAPHIC_DATA] 1" at bounding box center [95, 338] width 191 height 26
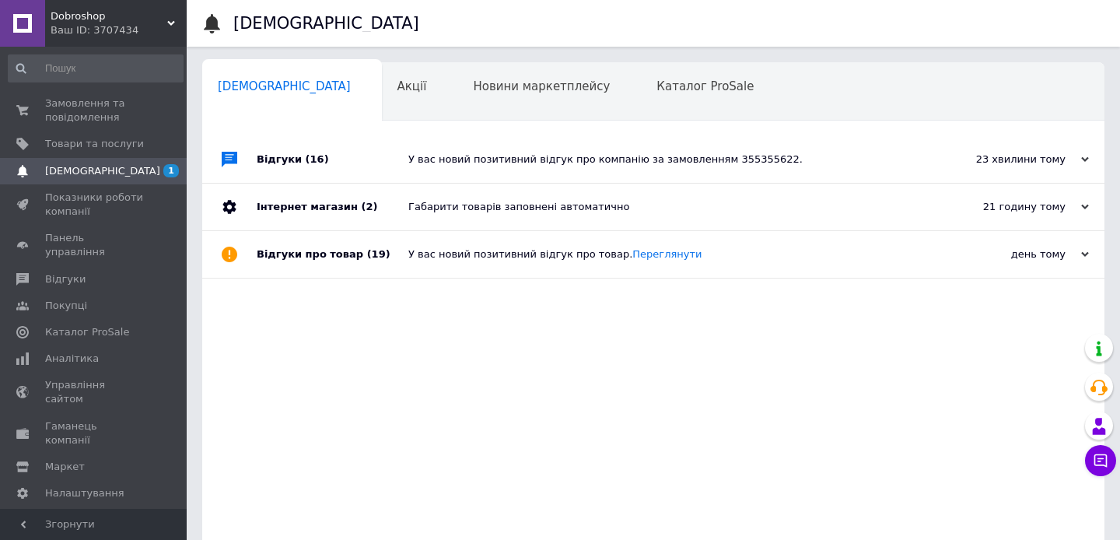
click at [370, 159] on div "Відгуки (16)" at bounding box center [333, 159] width 152 height 47
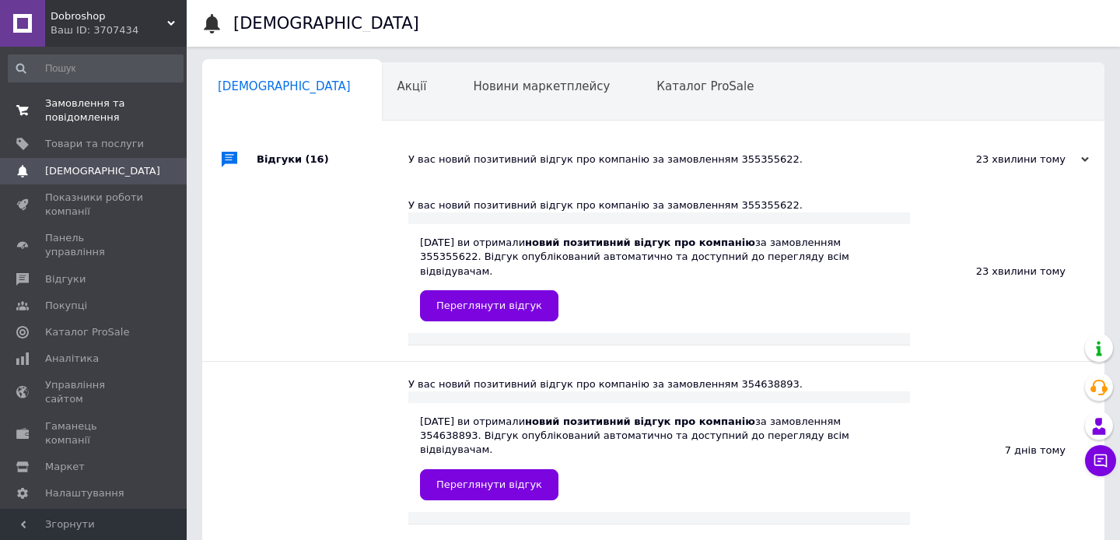
click at [128, 112] on span "Замовлення та повідомлення" at bounding box center [94, 110] width 99 height 28
